Goal: Transaction & Acquisition: Book appointment/travel/reservation

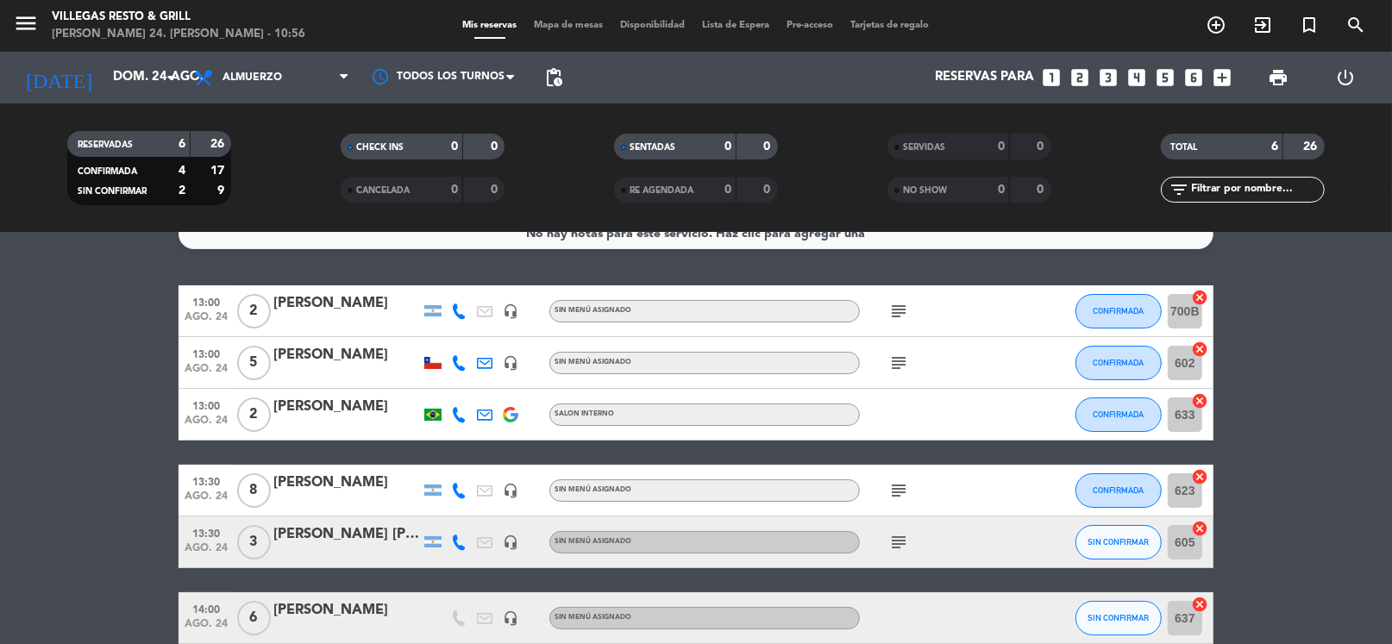
scroll to position [112, 0]
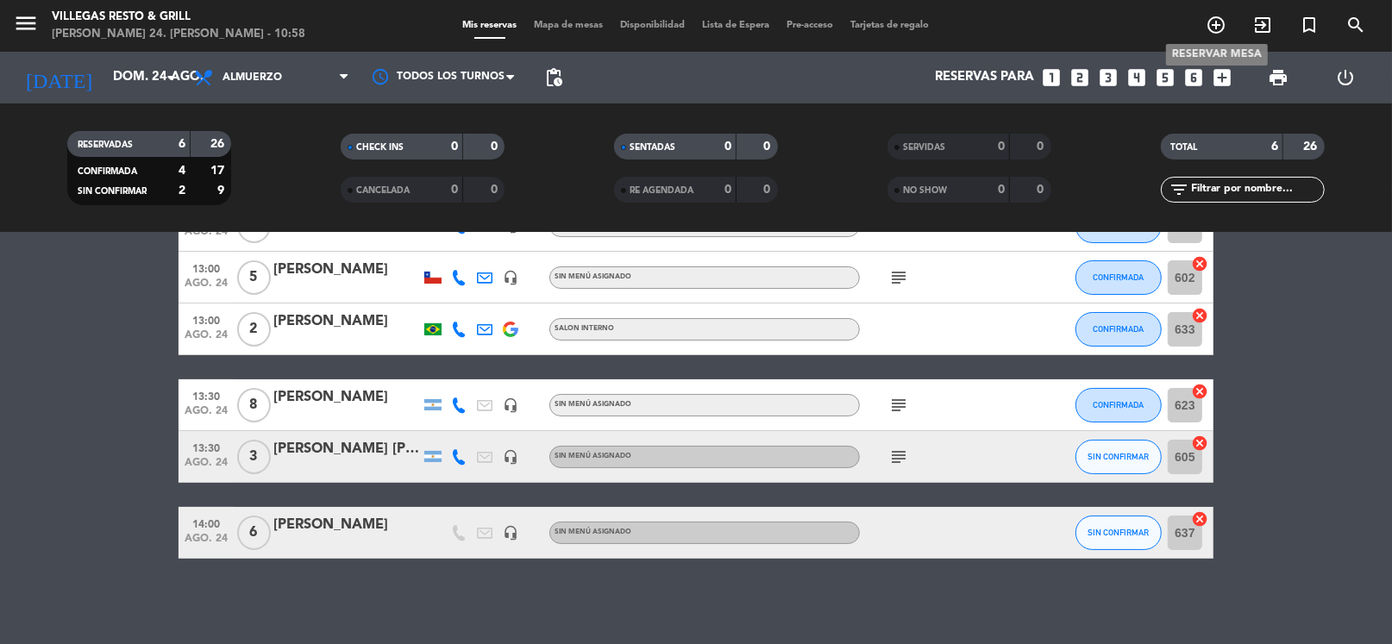
click at [1220, 28] on icon "add_circle_outline" at bounding box center [1216, 25] width 21 height 21
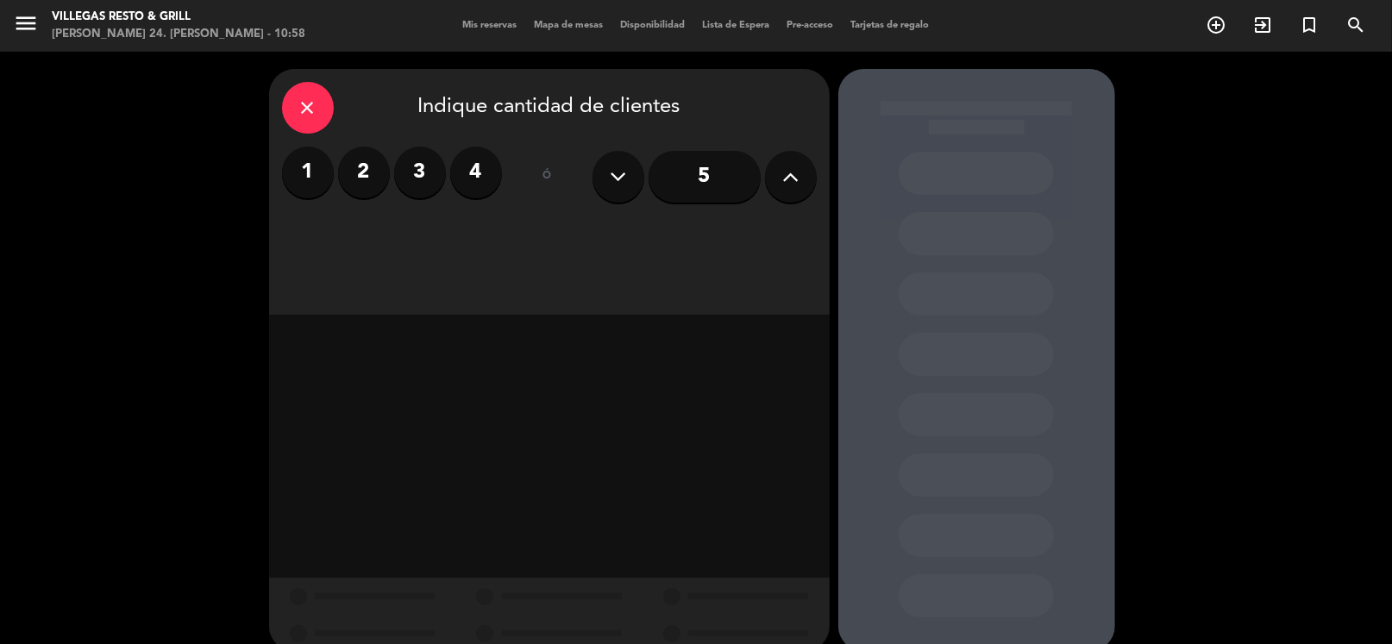
click at [367, 172] on label "2" at bounding box center [364, 173] width 52 height 52
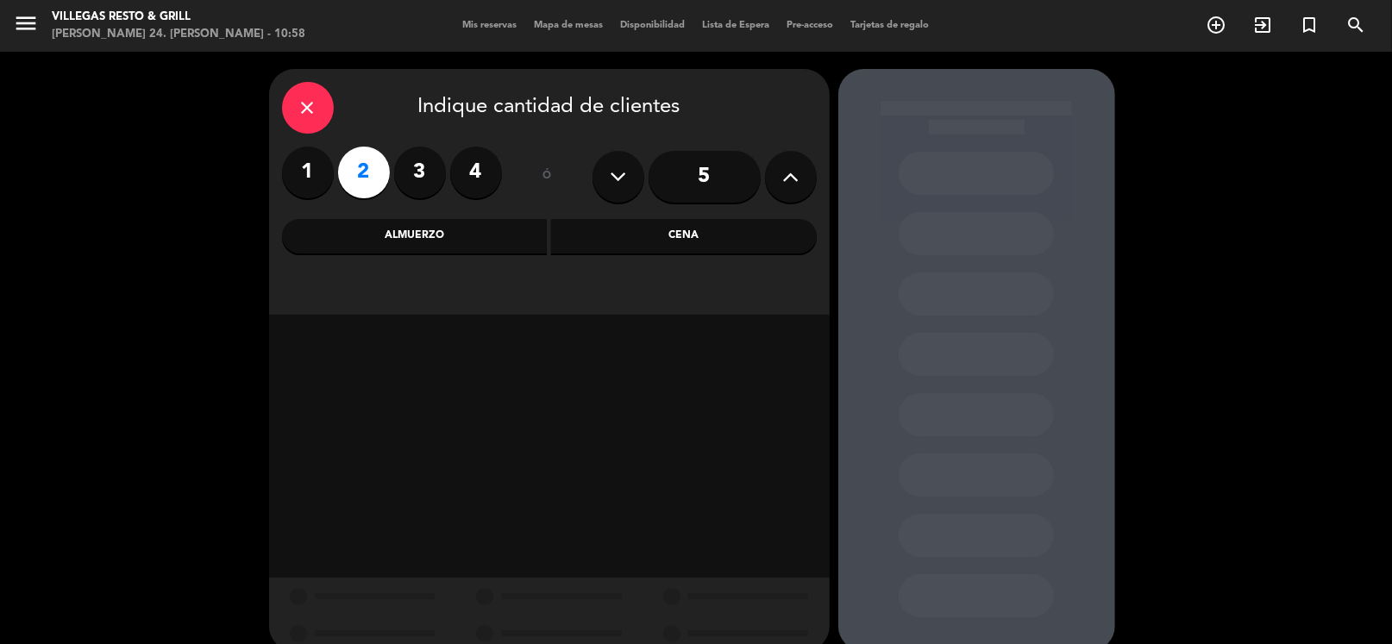
click at [434, 241] on div "Almuerzo" at bounding box center [415, 236] width 266 height 34
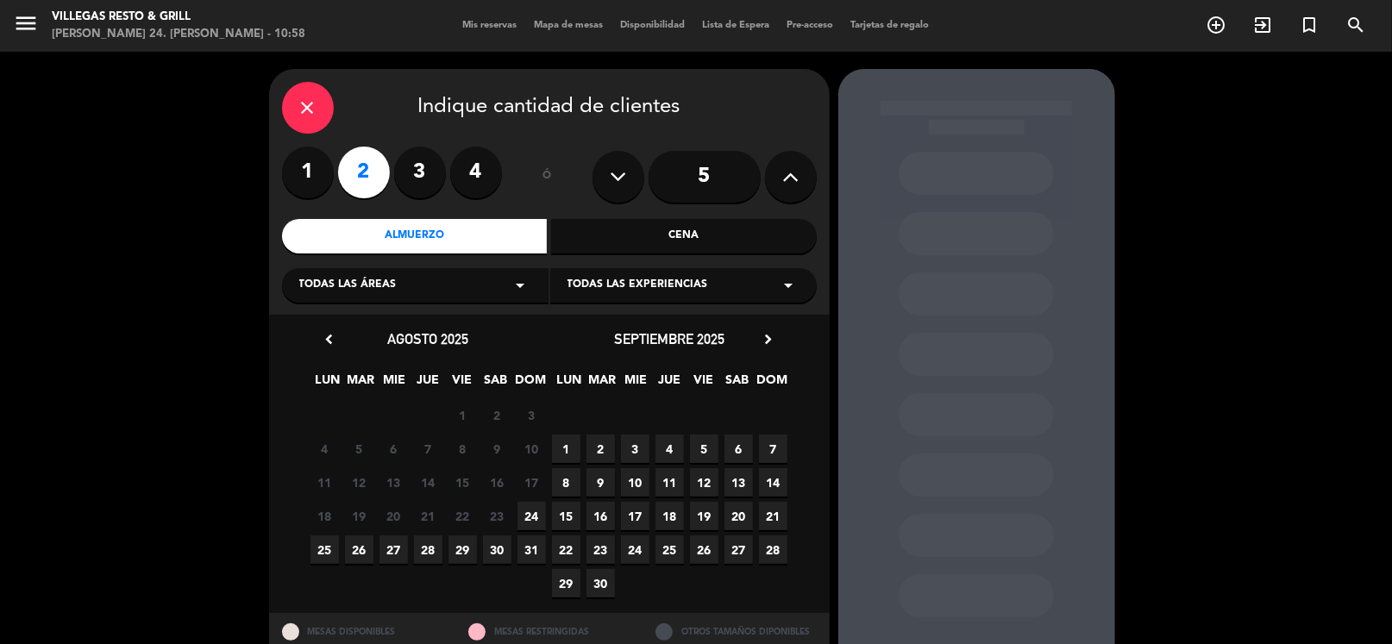
click at [526, 512] on span "24" at bounding box center [531, 516] width 28 height 28
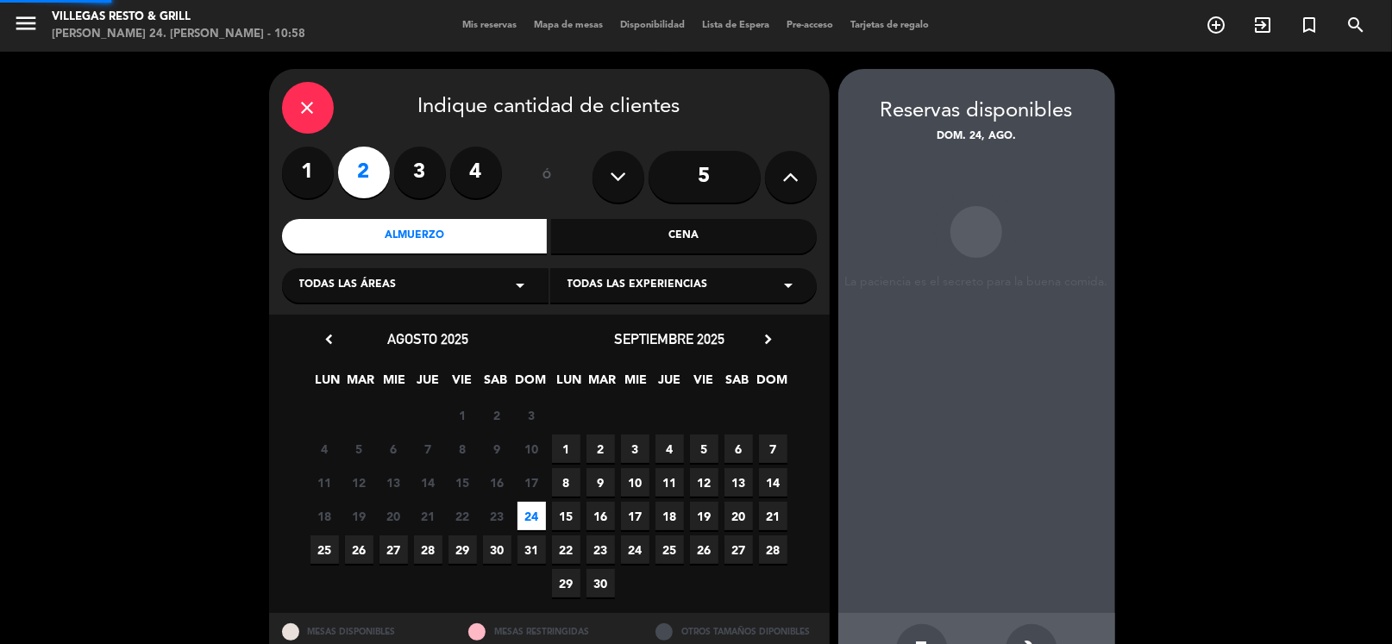
scroll to position [59, 0]
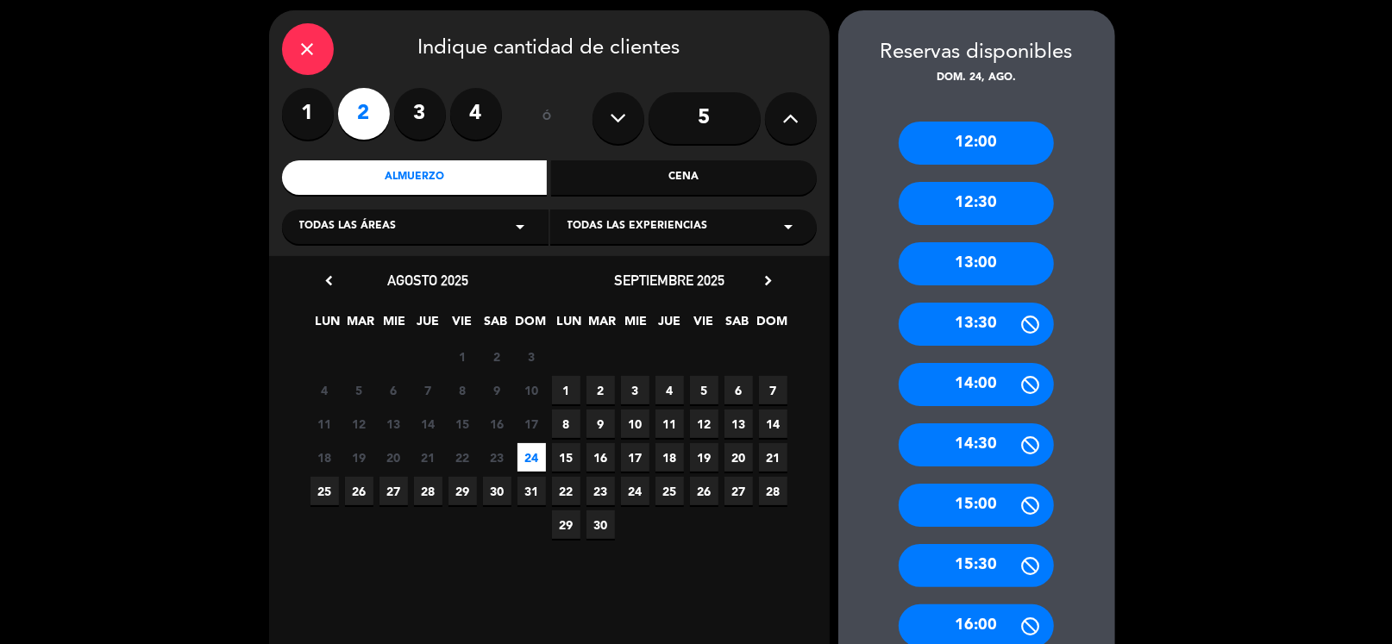
click at [1002, 328] on div "13:30" at bounding box center [976, 324] width 155 height 43
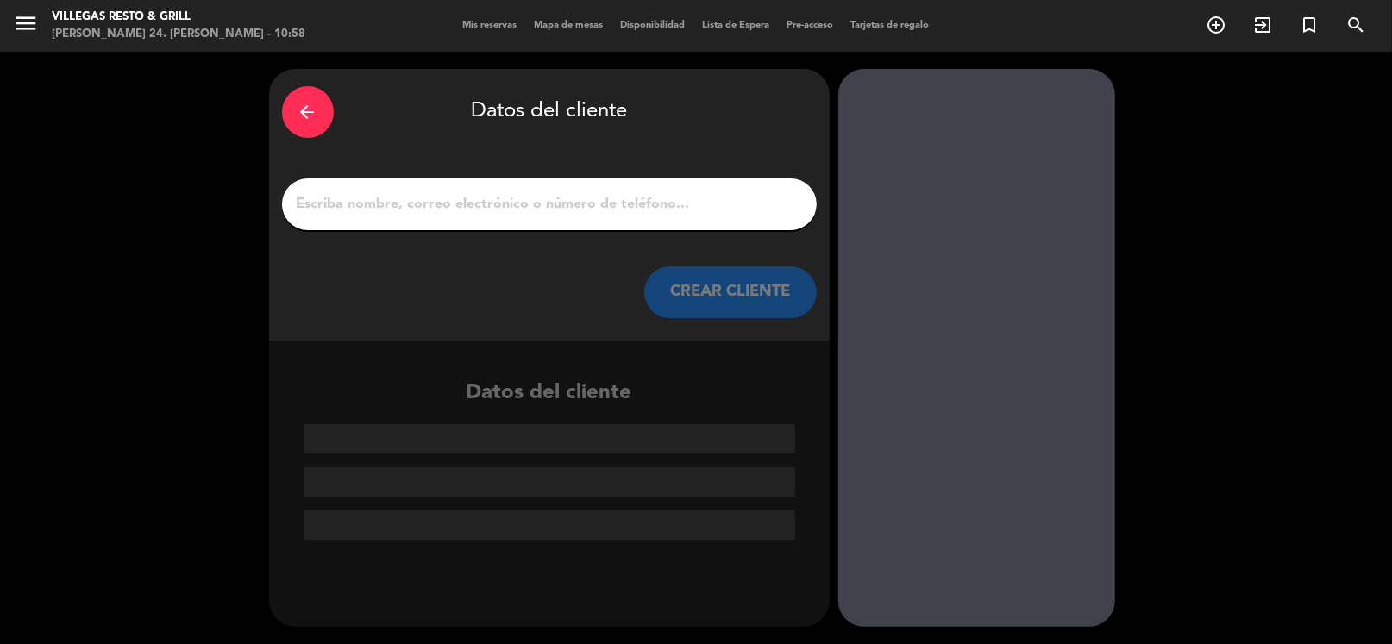
scroll to position [0, 0]
click at [462, 216] on div at bounding box center [549, 205] width 535 height 52
click at [461, 204] on input "1" at bounding box center [549, 204] width 509 height 24
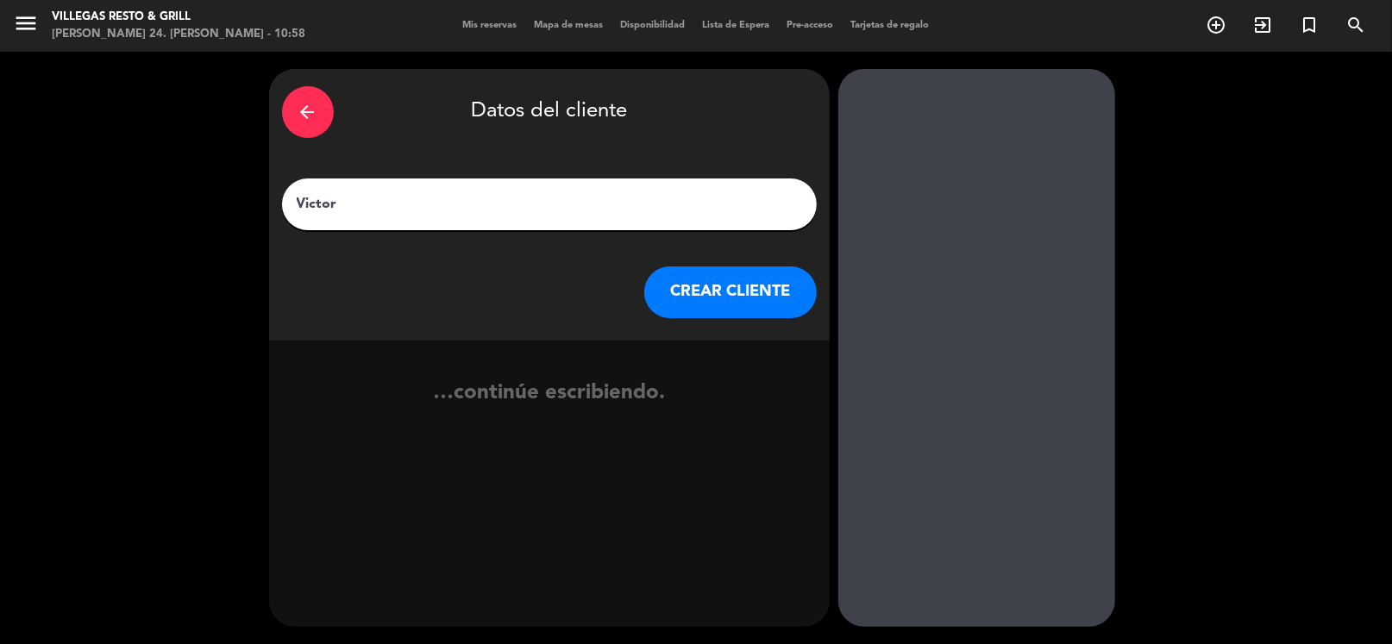
type input "Victor"
click at [712, 285] on button "CREAR CLIENTE" at bounding box center [730, 293] width 172 height 52
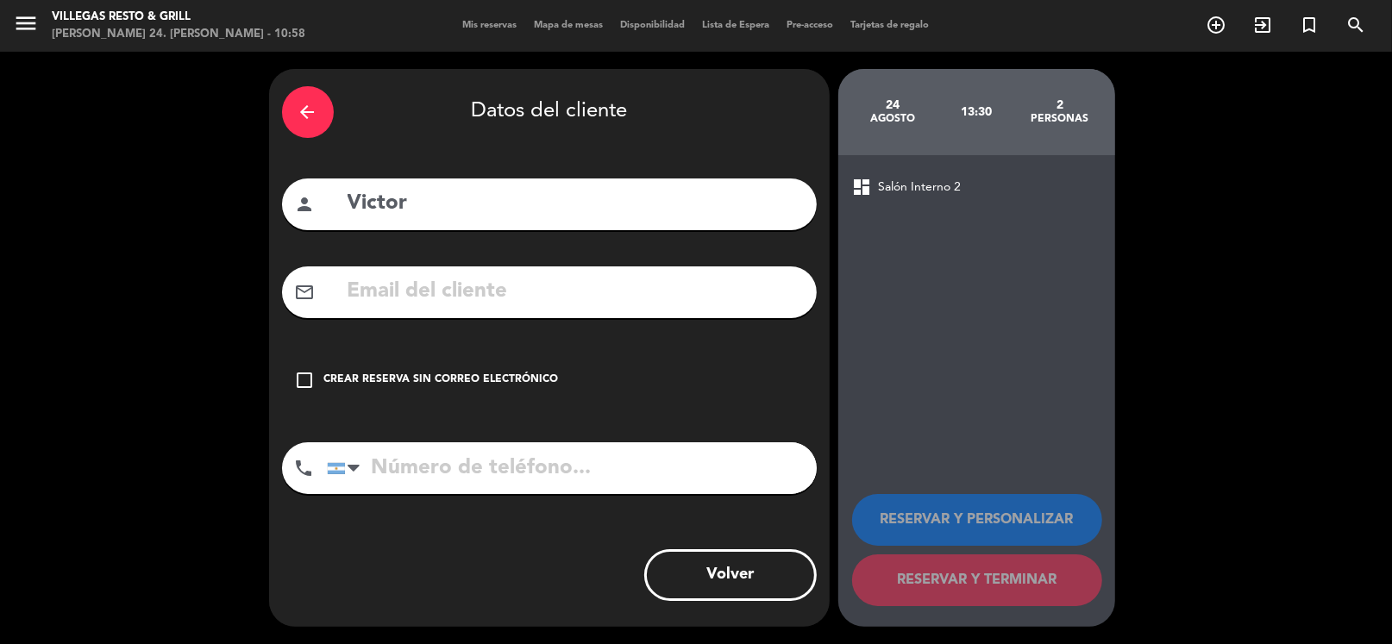
click at [455, 473] on input "tel" at bounding box center [572, 468] width 490 height 52
type input "1152264222"
click at [304, 377] on icon "check_box_outline_blank" at bounding box center [305, 380] width 21 height 21
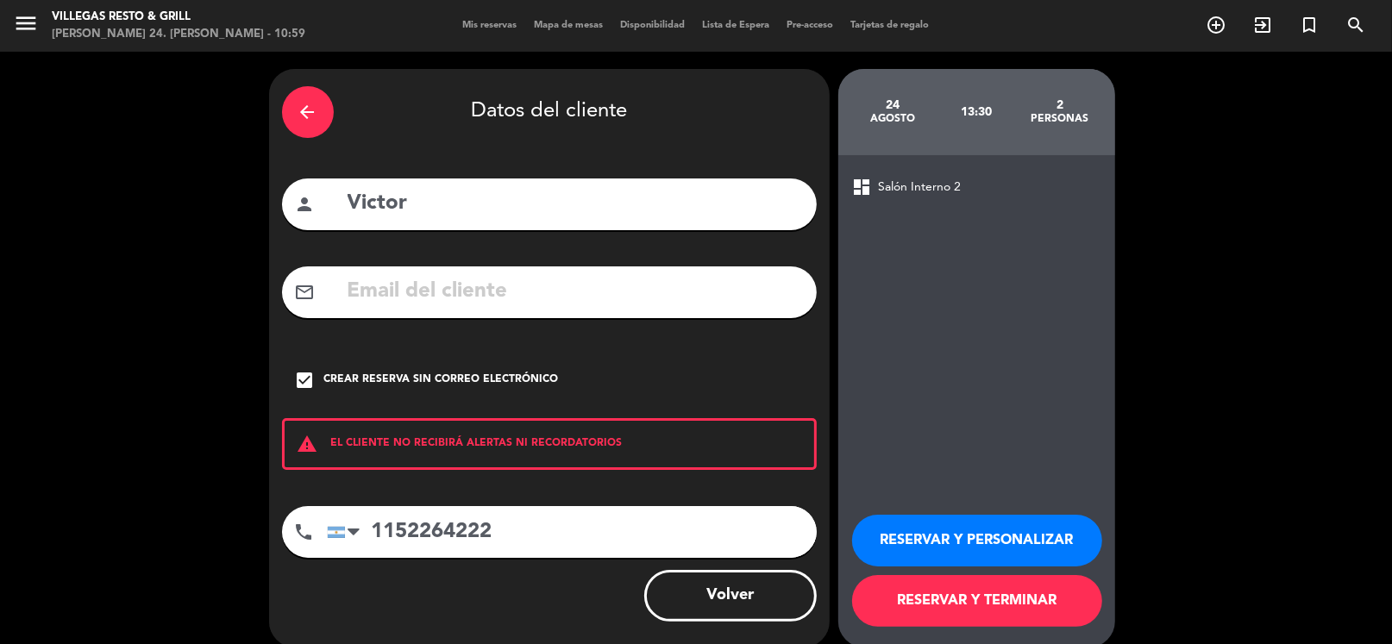
click at [980, 540] on button "RESERVAR Y PERSONALIZAR" at bounding box center [977, 541] width 250 height 52
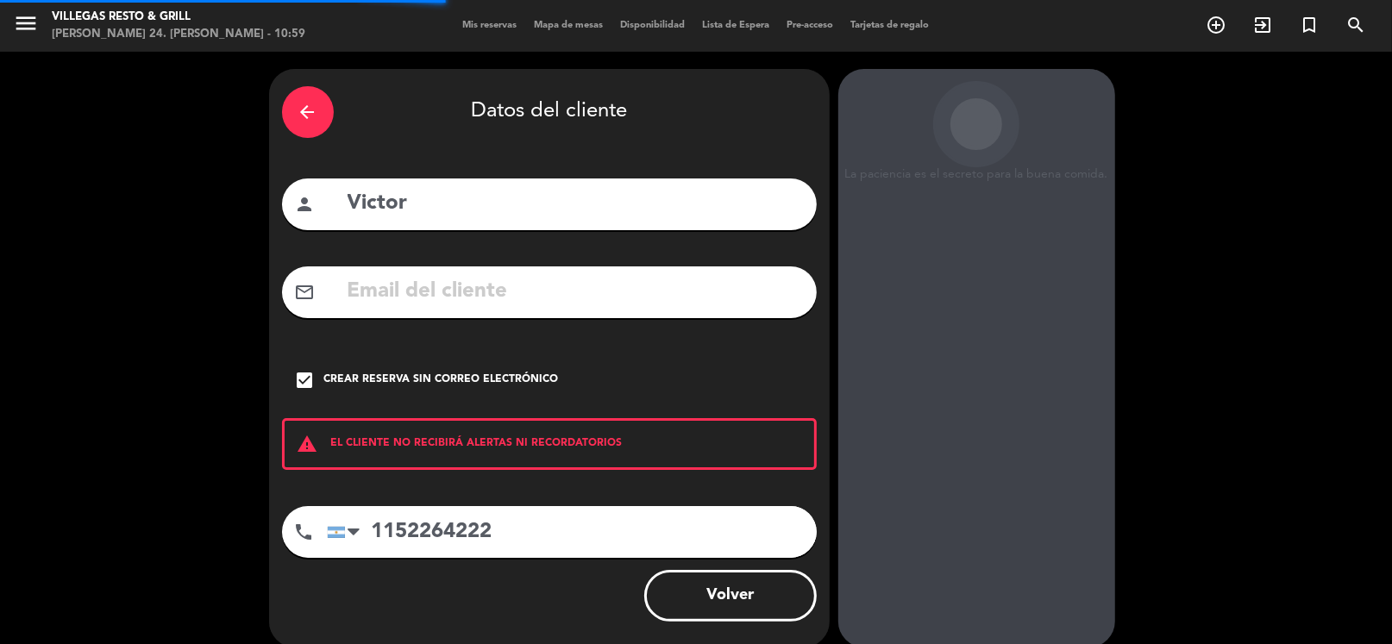
scroll to position [45, 0]
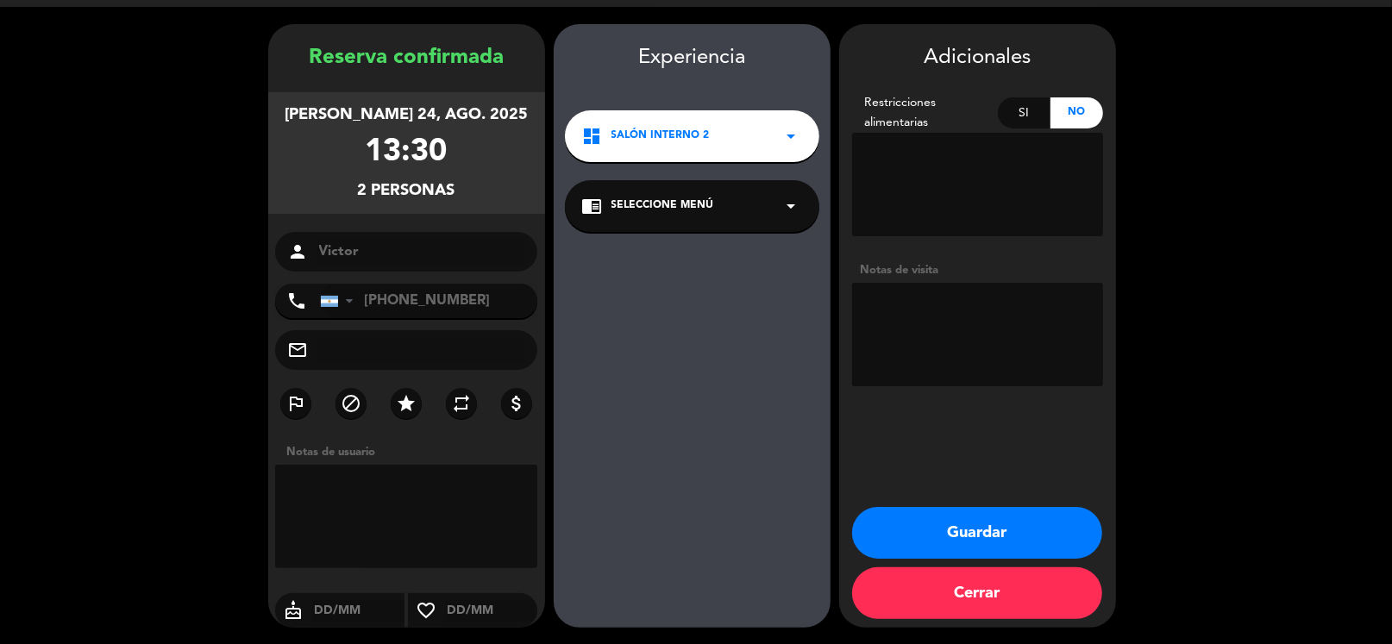
click at [919, 323] on textarea at bounding box center [977, 334] width 251 height 103
type textarea "Galeria Sil"
click at [341, 503] on textarea at bounding box center [406, 516] width 263 height 103
type textarea "Galeria Sil"
click at [1025, 532] on button "Guardar" at bounding box center [977, 533] width 250 height 52
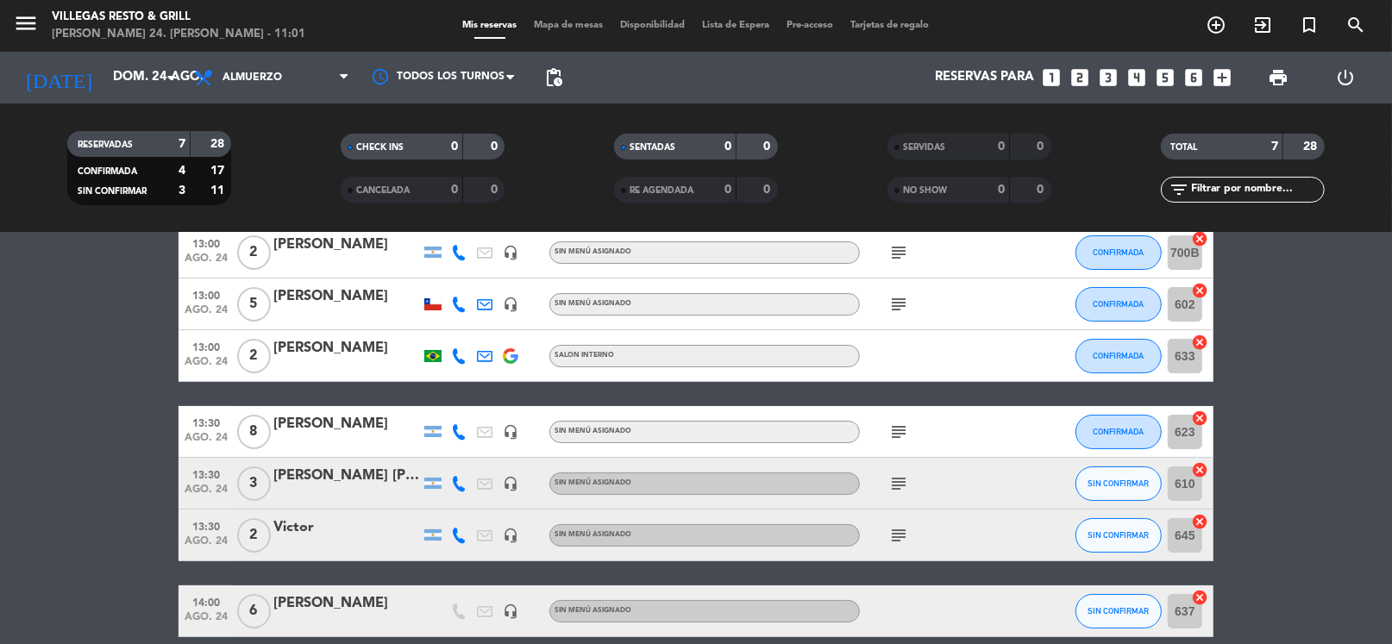
scroll to position [164, 0]
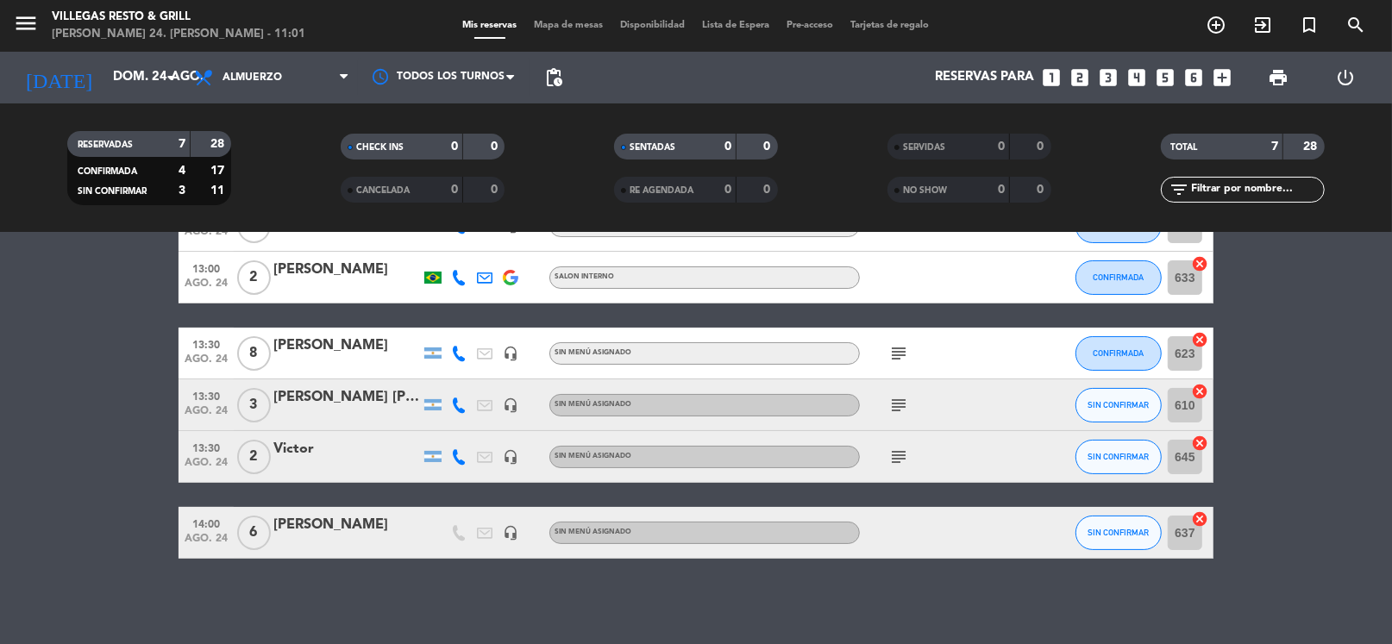
click at [902, 354] on icon "subject" at bounding box center [898, 353] width 21 height 21
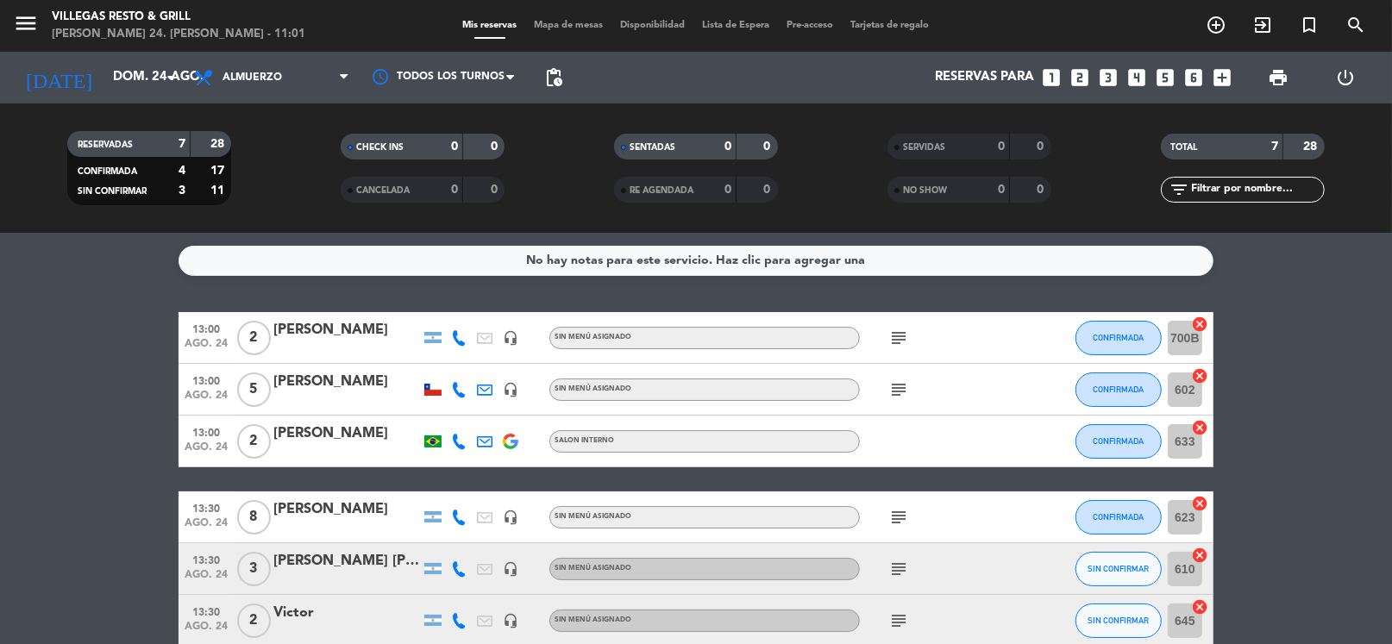
click at [891, 386] on icon "subject" at bounding box center [898, 389] width 21 height 21
click at [947, 386] on div "subject [PERSON_NAME]" at bounding box center [937, 389] width 155 height 51
click at [894, 615] on icon "subject" at bounding box center [898, 621] width 21 height 21
click at [900, 573] on icon "subject" at bounding box center [898, 569] width 21 height 21
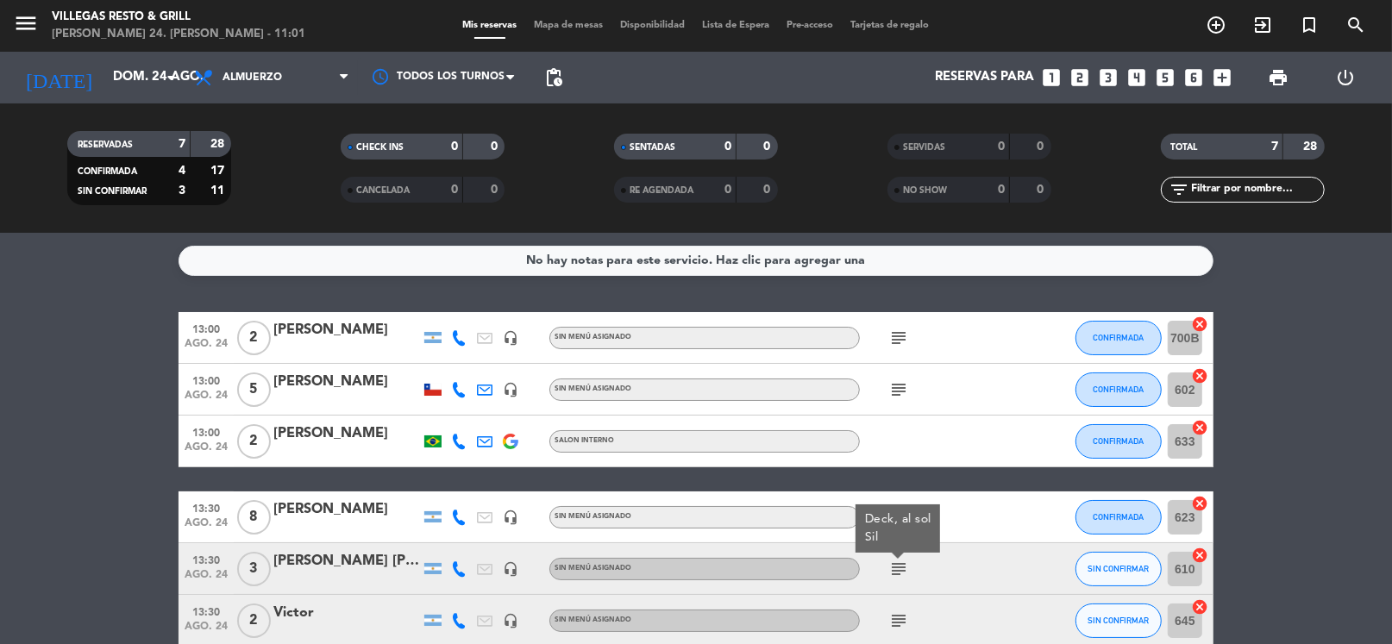
click at [972, 562] on div "subject Deck, al sol Sil" at bounding box center [937, 568] width 155 height 51
